Goal: Transaction & Acquisition: Subscribe to service/newsletter

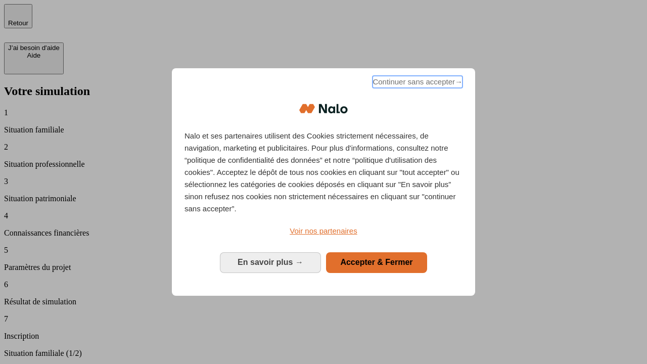
click at [417, 83] on span "Continuer sans accepter →" at bounding box center [418, 82] width 90 height 12
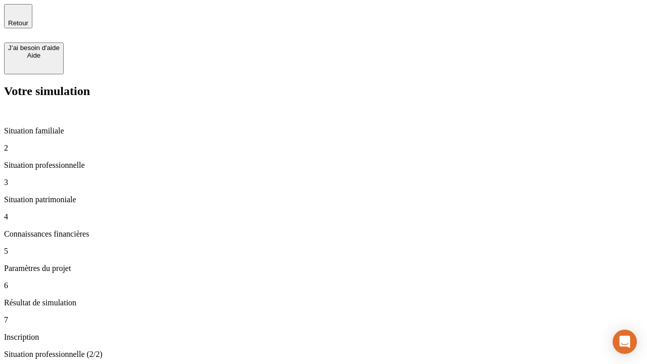
type input "30 000"
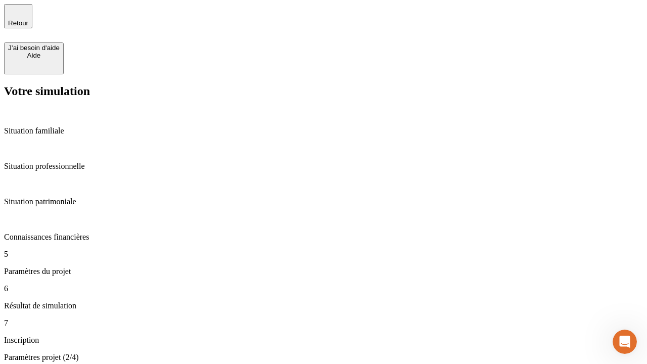
type input "25"
type input "64"
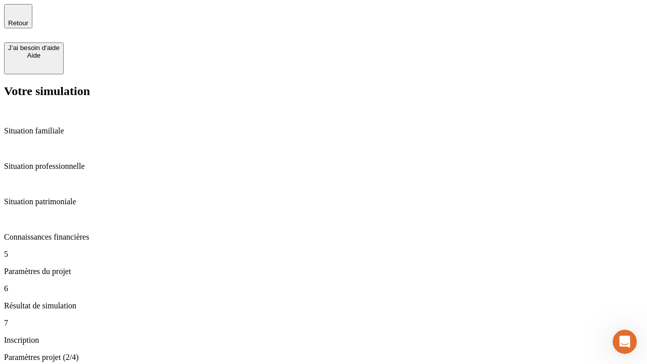
type input "1 000"
type input "640"
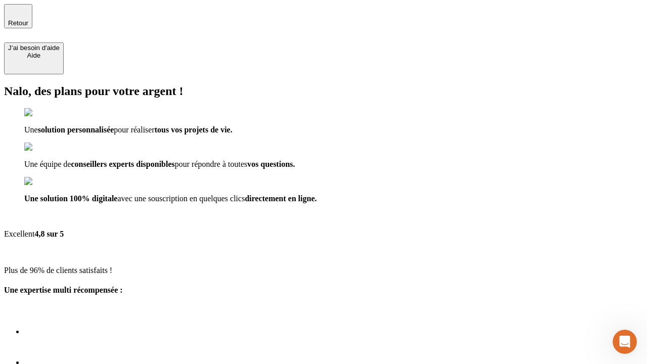
type input "[EMAIL_ADDRESS][PERSON_NAME][DOMAIN_NAME]"
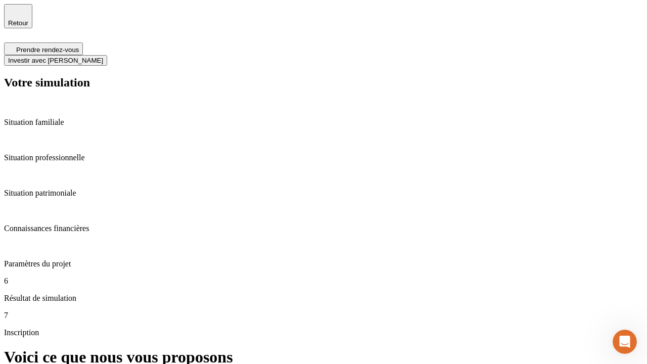
click at [103, 57] on span "Investir avec [PERSON_NAME]" at bounding box center [55, 61] width 95 height 8
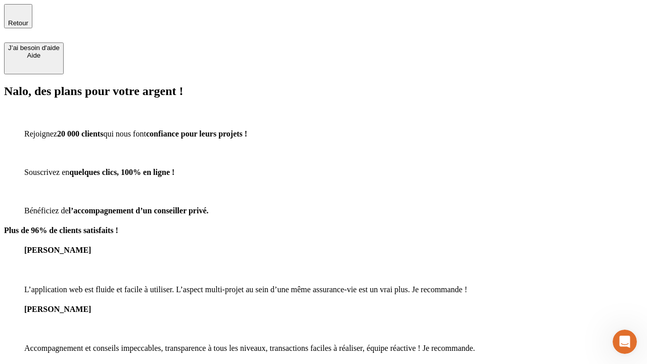
type input "[EMAIL_ADDRESS][PERSON_NAME][DOMAIN_NAME]"
